Goal: Find specific page/section: Find specific page/section

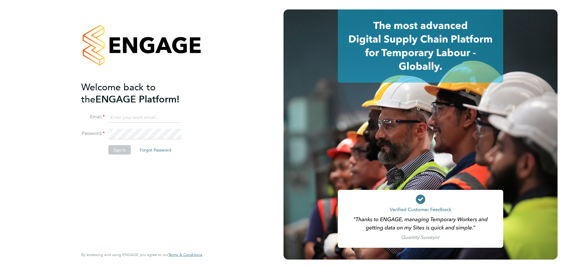
click at [115, 113] on input at bounding box center [144, 117] width 73 height 11
type input "[EMAIL_ADDRESS][DOMAIN_NAME]"
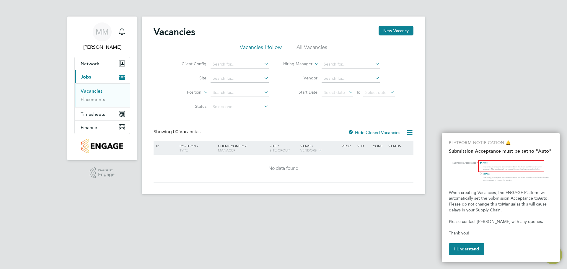
click at [506, 99] on div "MM Mounir Mikhael Notifications Applications: Network Team Members Sites Worker…" at bounding box center [283, 102] width 567 height 204
click at [465, 248] on button "I Understand" at bounding box center [466, 249] width 35 height 12
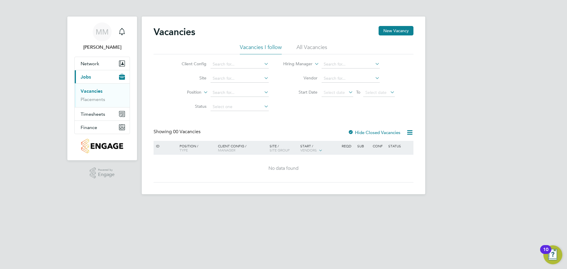
click at [96, 79] on button "Current page: Jobs" at bounding box center [102, 76] width 55 height 13
click at [222, 75] on input at bounding box center [240, 78] width 58 height 8
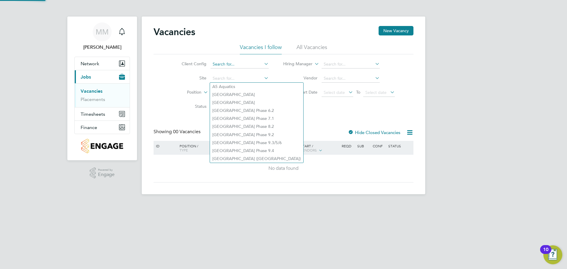
click at [229, 65] on input at bounding box center [240, 64] width 58 height 8
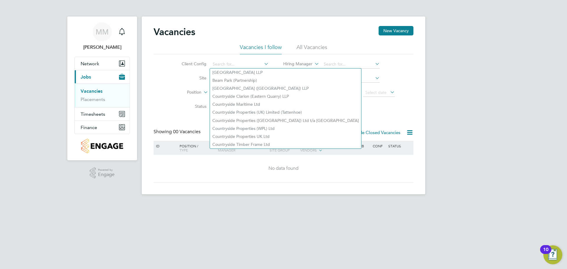
click at [190, 93] on label "Position" at bounding box center [184, 92] width 34 height 6
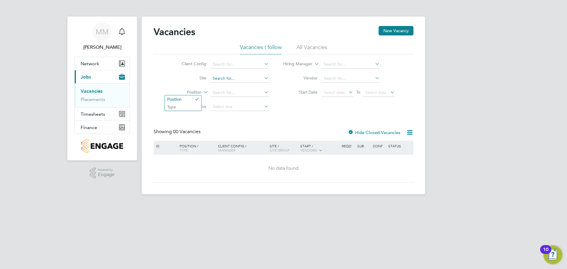
click at [215, 79] on input at bounding box center [240, 78] width 58 height 8
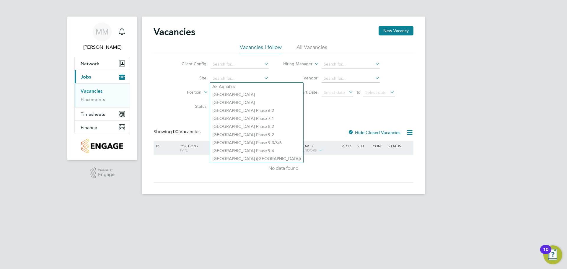
click at [180, 94] on label "Position" at bounding box center [184, 92] width 34 height 6
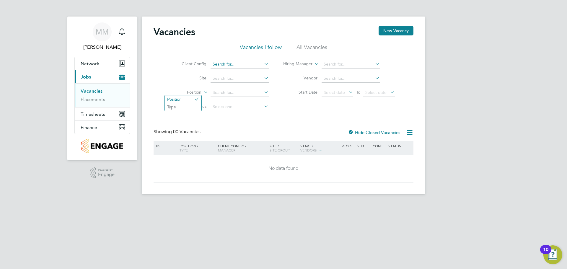
click at [229, 65] on input at bounding box center [240, 64] width 58 height 8
click at [159, 71] on div "Client Config Site Position Status Hiring Manager Vendor Start Date Select date…" at bounding box center [284, 84] width 260 height 60
click at [224, 78] on input at bounding box center [240, 78] width 58 height 8
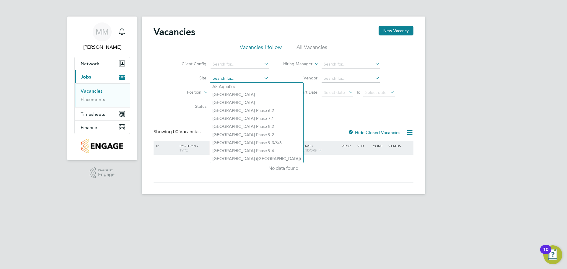
click at [229, 81] on input at bounding box center [240, 78] width 58 height 8
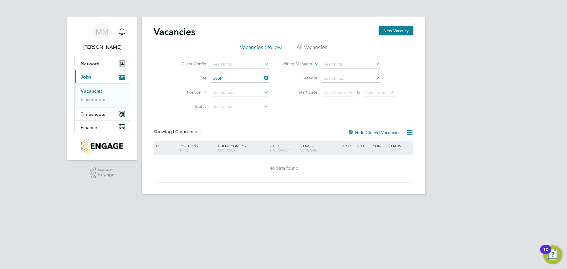
click at [228, 85] on li "Peel Phase 4" at bounding box center [239, 87] width 59 height 8
type input "Peel Phase 4"
click at [98, 118] on button "Timesheets" at bounding box center [102, 113] width 55 height 13
click at [93, 130] on span "Finance" at bounding box center [89, 128] width 17 height 6
click at [88, 118] on link "Invoices & Credit Notes" at bounding box center [99, 121] width 37 height 12
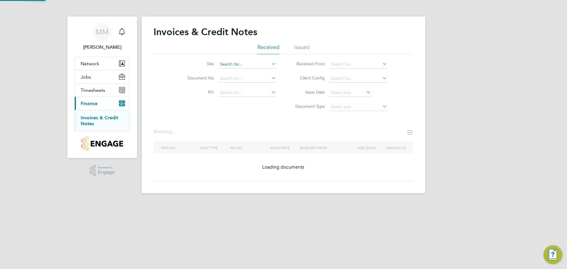
click at [224, 65] on input at bounding box center [247, 64] width 58 height 8
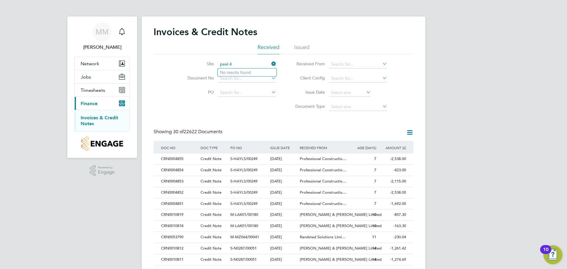
click at [251, 61] on input "peel 4" at bounding box center [247, 64] width 58 height 8
click at [240, 69] on li "Pee l Phase 4" at bounding box center [247, 73] width 59 height 8
type input "Peel Phase 4"
